Goal: Task Accomplishment & Management: Manage account settings

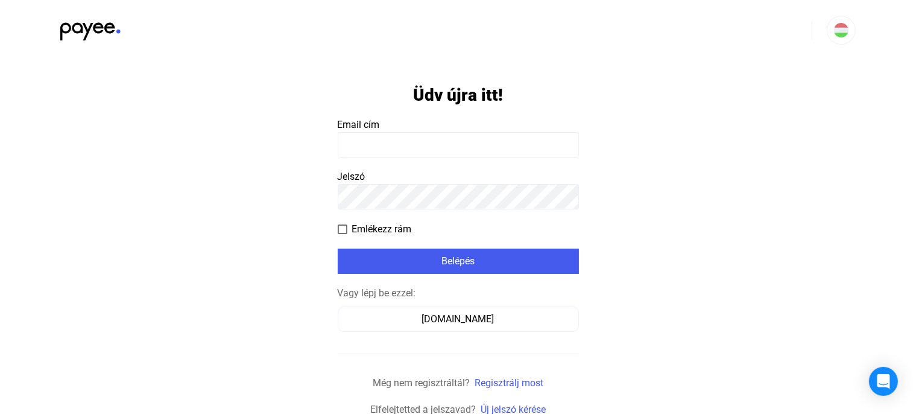
click at [408, 146] on input at bounding box center [458, 144] width 241 height 25
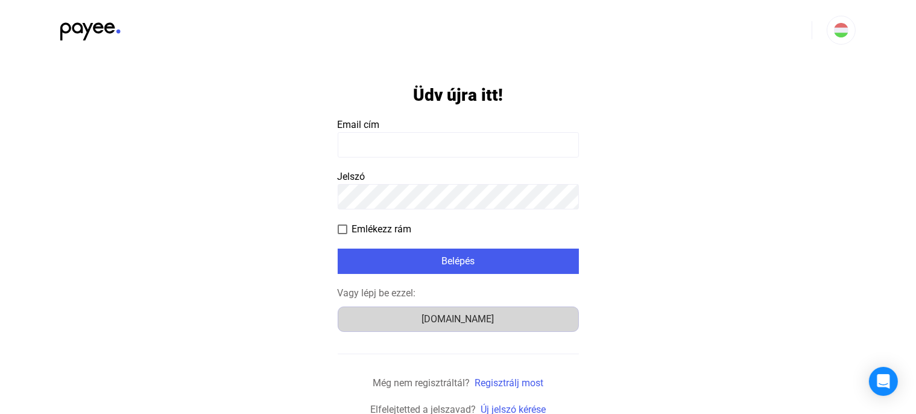
click at [453, 320] on div "Számlázz.hu" at bounding box center [458, 319] width 233 height 14
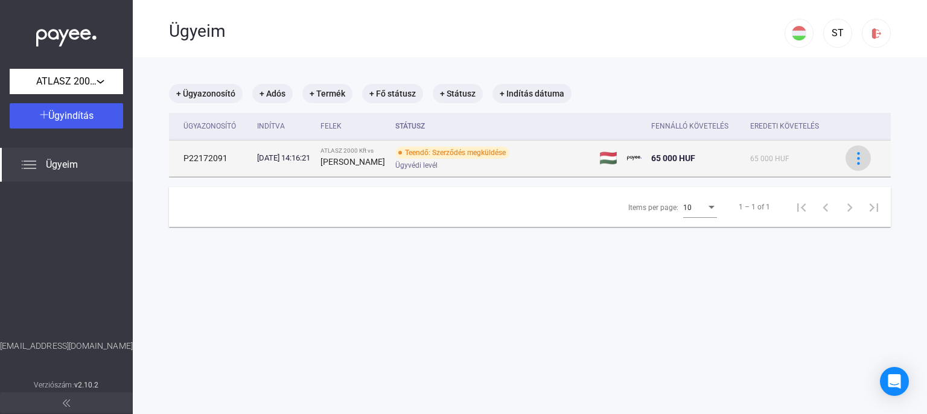
click at [852, 164] on img at bounding box center [858, 158] width 13 height 13
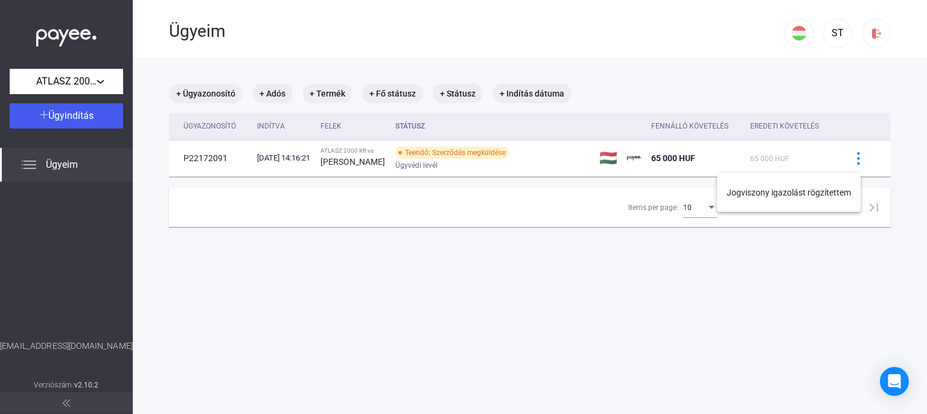
click at [624, 249] on div at bounding box center [463, 207] width 927 height 414
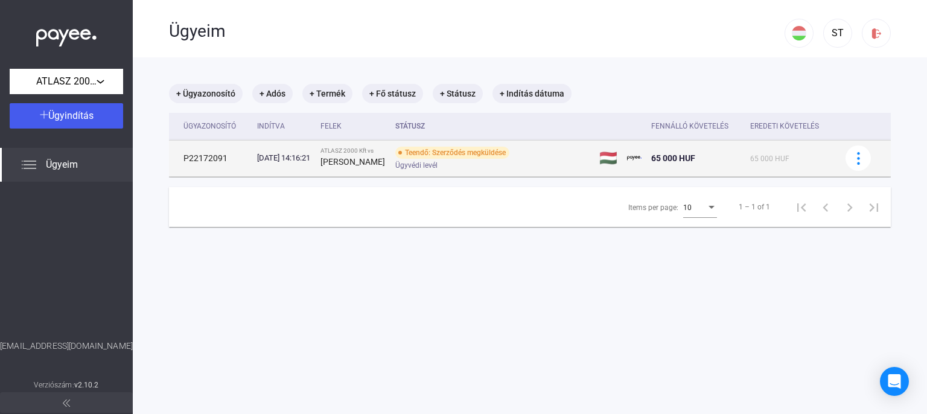
click at [386, 154] on div "[PERSON_NAME]" at bounding box center [352, 161] width 65 height 14
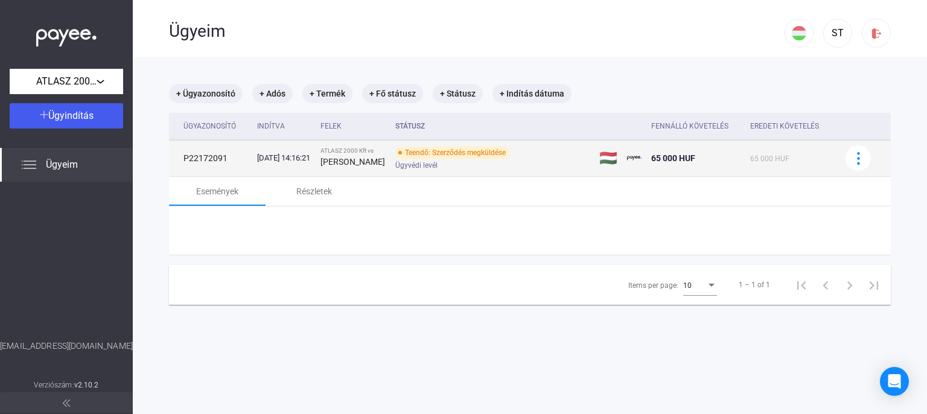
click at [462, 157] on div "Teendő: Szerződés megküldése" at bounding box center [452, 153] width 114 height 12
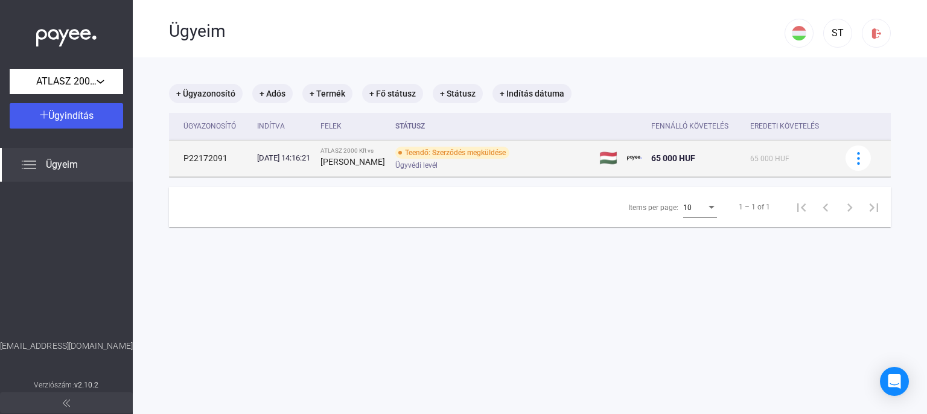
click at [460, 157] on div "Teendő: Szerződés megküldése" at bounding box center [452, 153] width 114 height 12
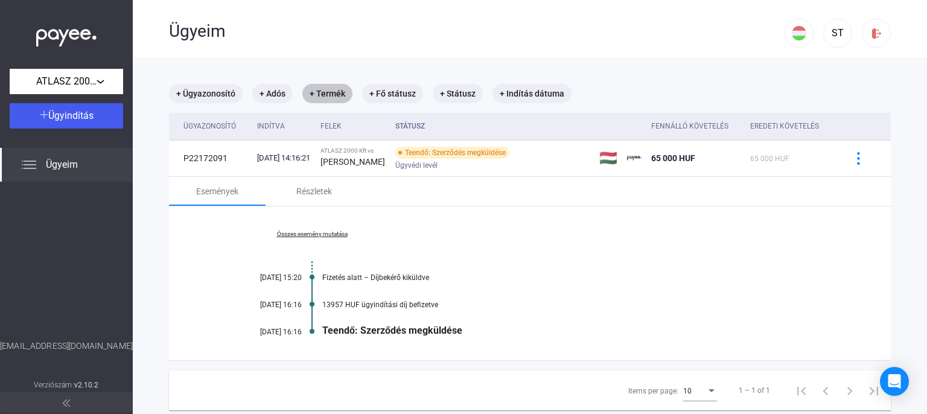
click at [320, 94] on mat-chip "+ Termék" at bounding box center [327, 93] width 50 height 19
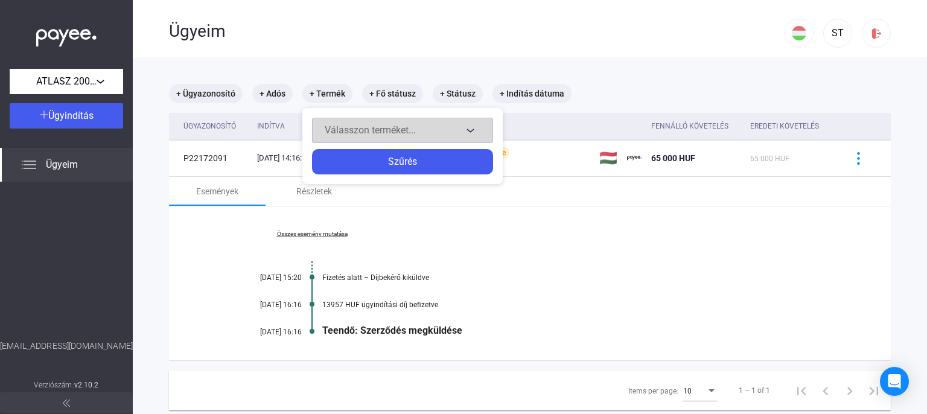
click at [413, 134] on span "Válasszon terméket..." at bounding box center [370, 129] width 91 height 11
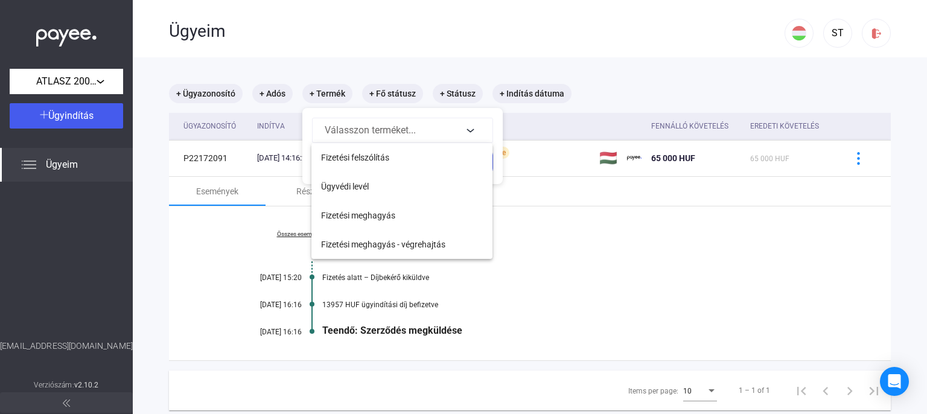
click at [592, 215] on div at bounding box center [463, 207] width 927 height 414
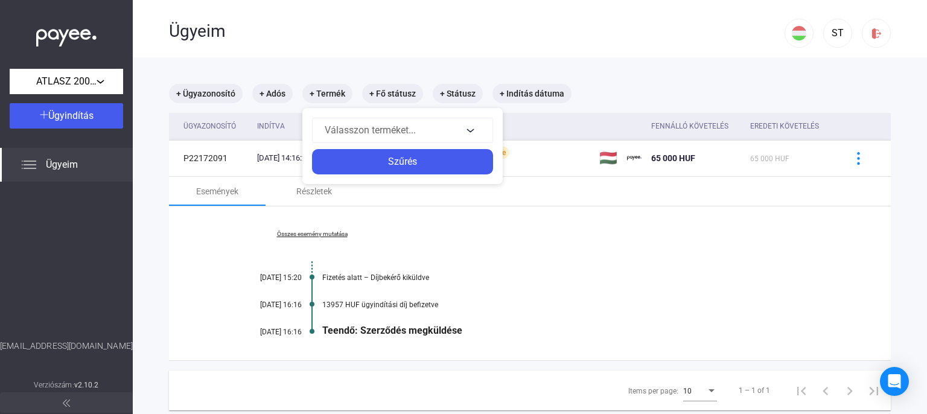
click at [445, 92] on div at bounding box center [463, 207] width 927 height 414
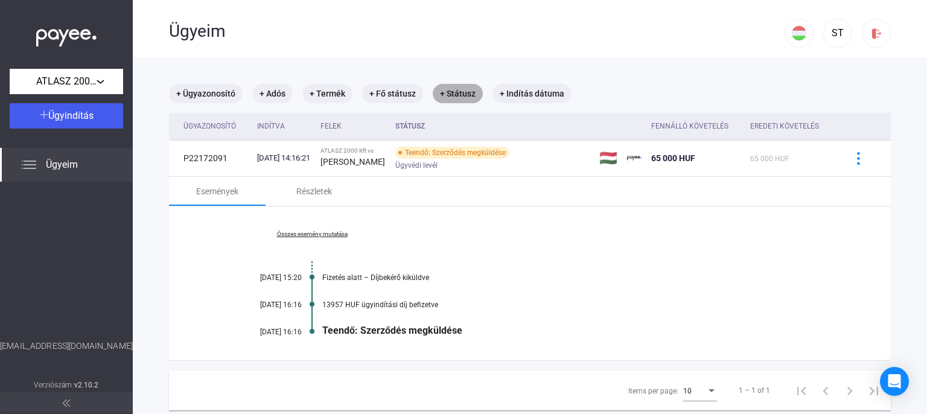
click at [445, 92] on mat-chip "+ Státusz" at bounding box center [458, 93] width 50 height 19
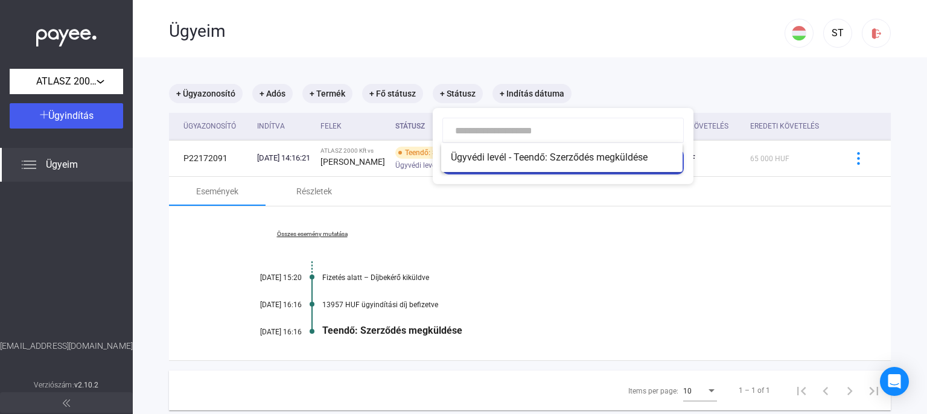
click at [529, 206] on div at bounding box center [463, 207] width 927 height 414
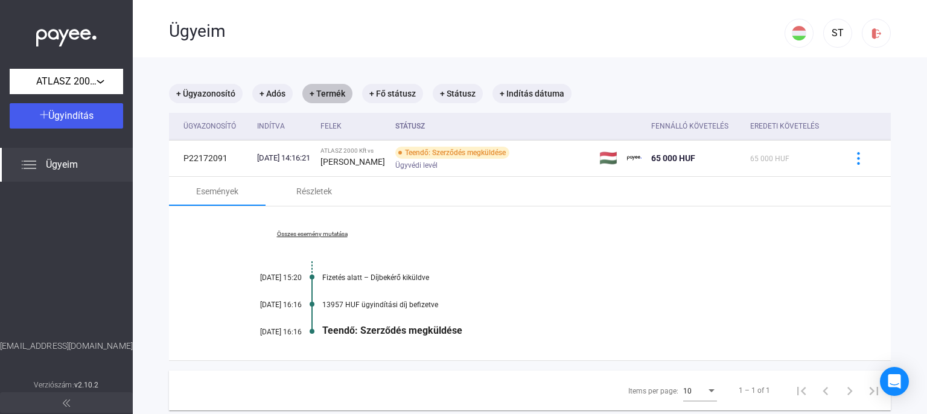
click at [320, 94] on mat-chip "+ Termék" at bounding box center [327, 93] width 50 height 19
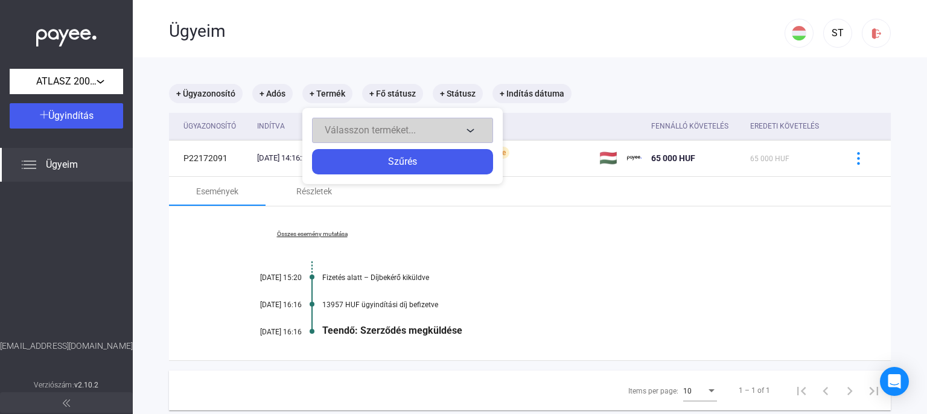
click at [415, 136] on div "Válasszon terméket..." at bounding box center [394, 130] width 138 height 14
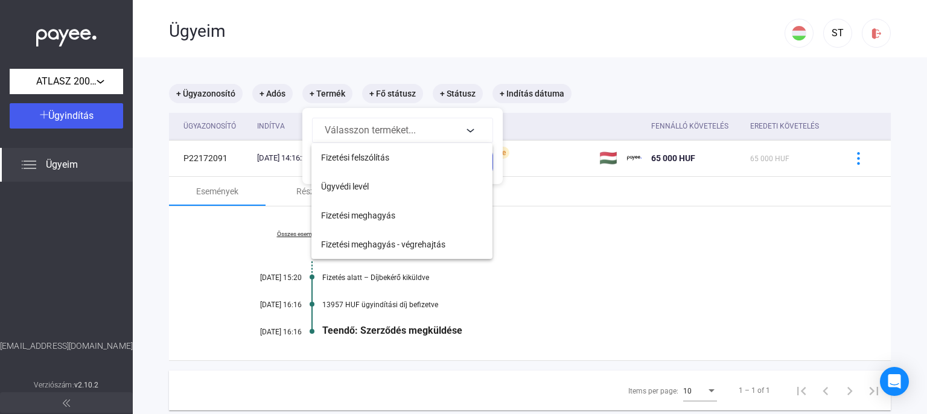
click at [617, 232] on div at bounding box center [463, 207] width 927 height 414
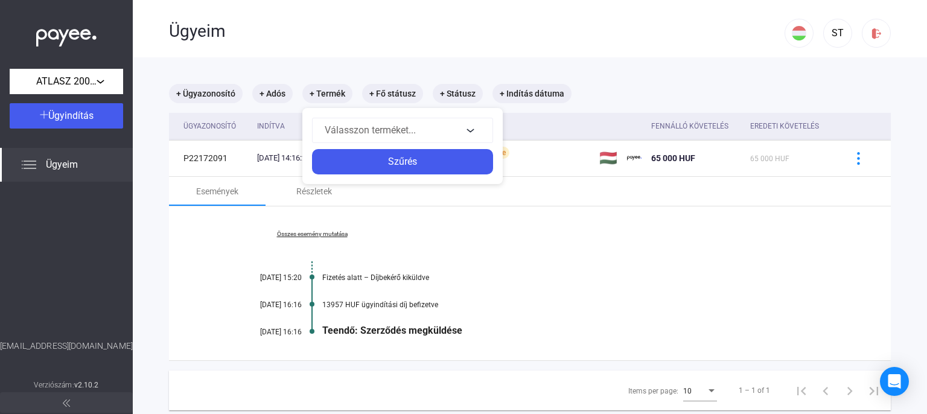
click at [185, 255] on div at bounding box center [463, 207] width 927 height 414
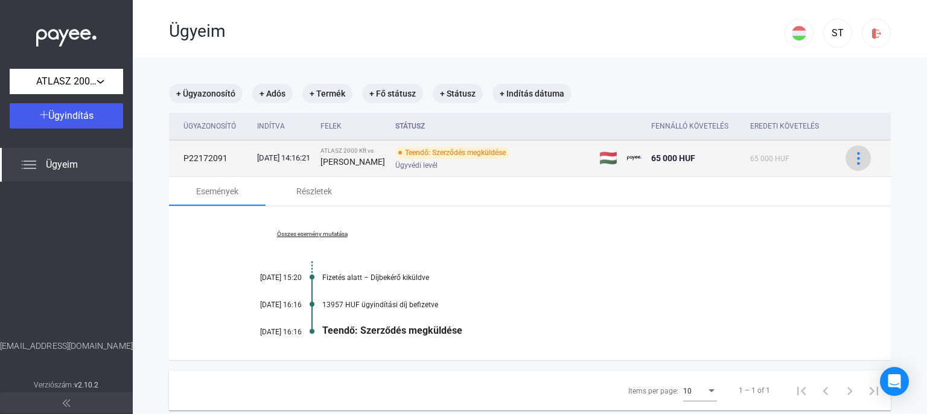
click at [852, 165] on img at bounding box center [858, 158] width 13 height 13
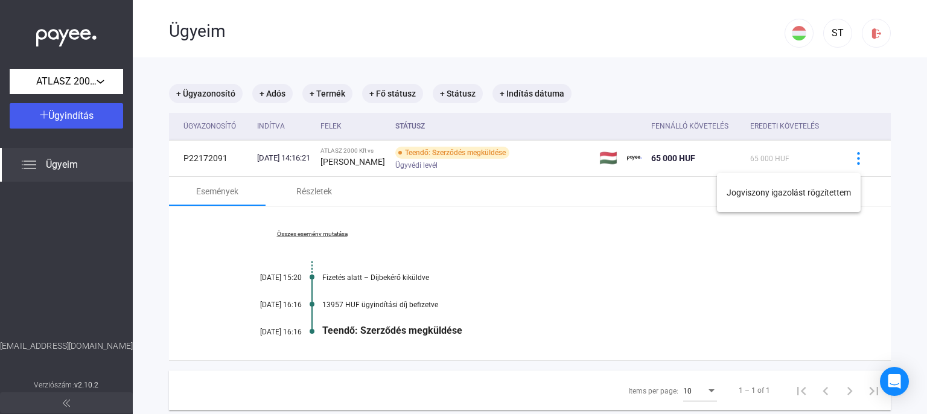
click at [563, 276] on div at bounding box center [463, 207] width 927 height 414
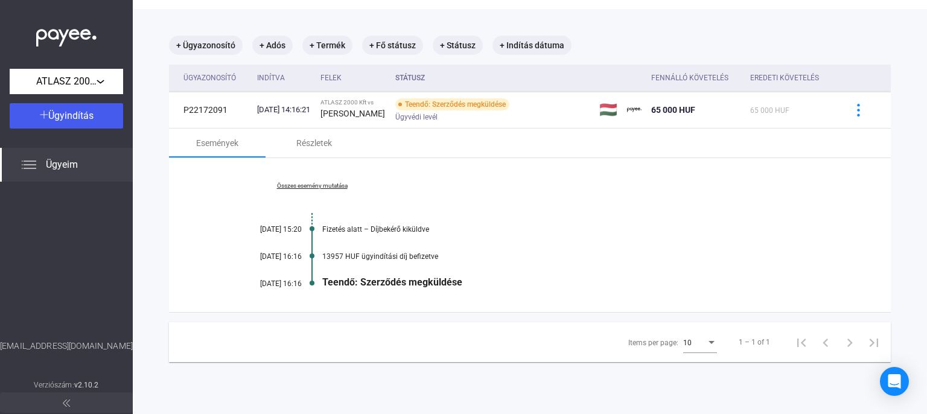
scroll to position [57, 0]
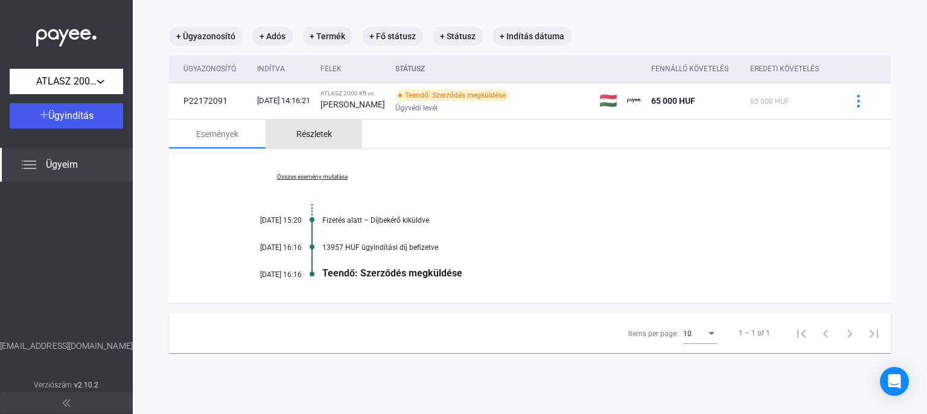
click at [313, 137] on div "Részletek" at bounding box center [314, 134] width 36 height 14
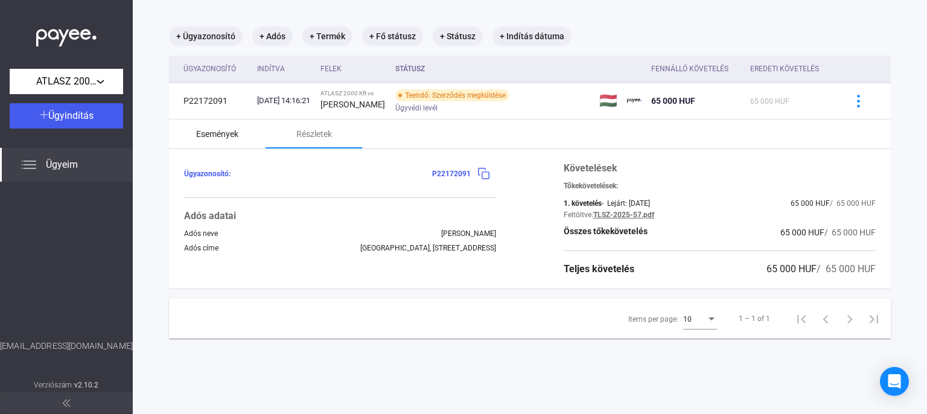
click at [207, 136] on div "Események" at bounding box center [217, 134] width 42 height 14
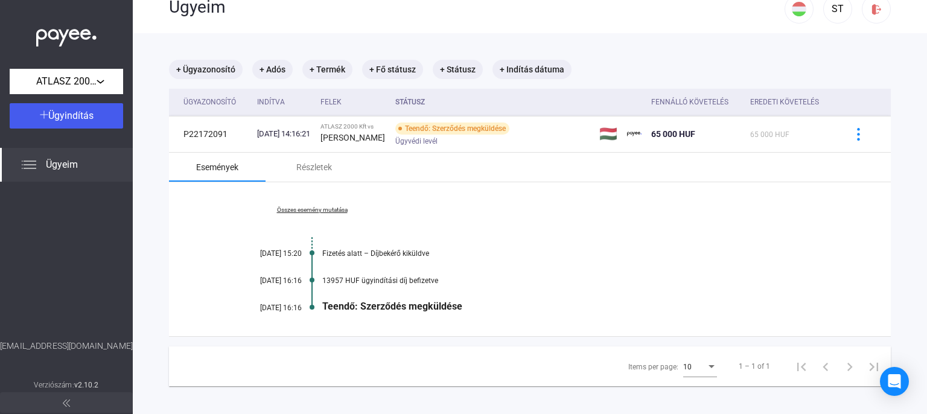
scroll to position [0, 0]
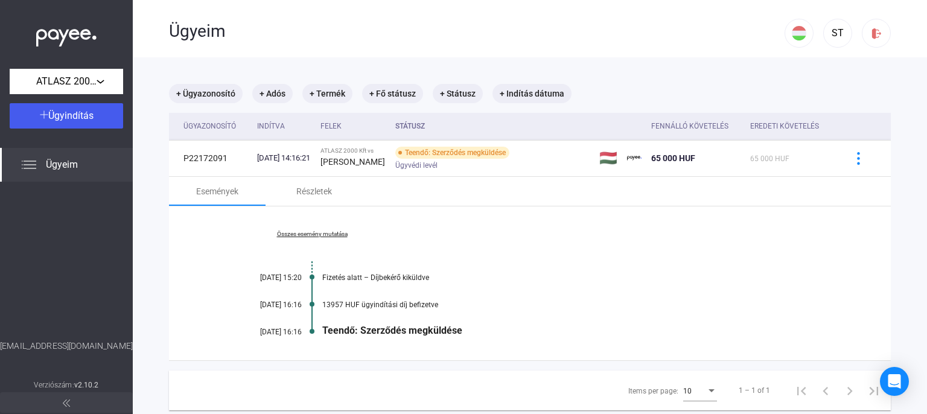
click at [50, 166] on span "Ügyeim" at bounding box center [62, 164] width 32 height 14
click at [72, 83] on span "ATLASZ 2000 Kft" at bounding box center [66, 81] width 60 height 14
click at [87, 71] on div at bounding box center [463, 207] width 927 height 414
click at [201, 31] on div "Ügyeim" at bounding box center [476, 31] width 615 height 21
click at [830, 33] on div "ST" at bounding box center [837, 33] width 21 height 14
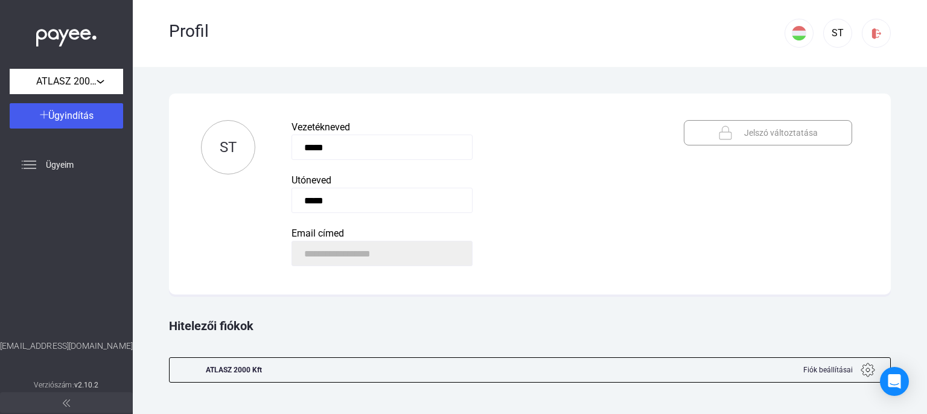
scroll to position [5, 0]
